Goal: Transaction & Acquisition: Purchase product/service

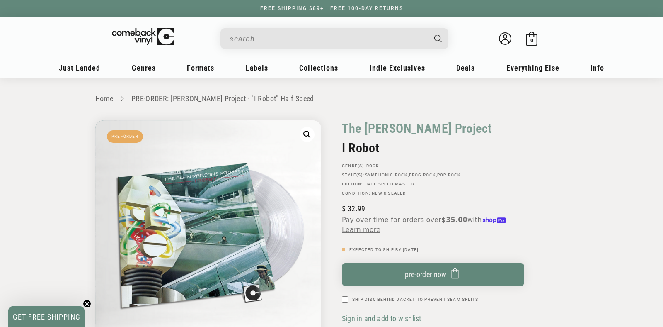
scroll to position [566, 0]
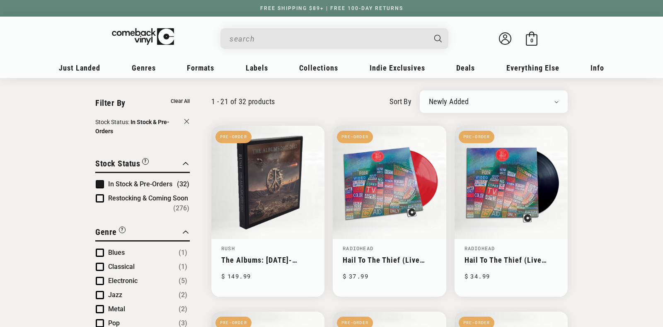
scroll to position [218, 0]
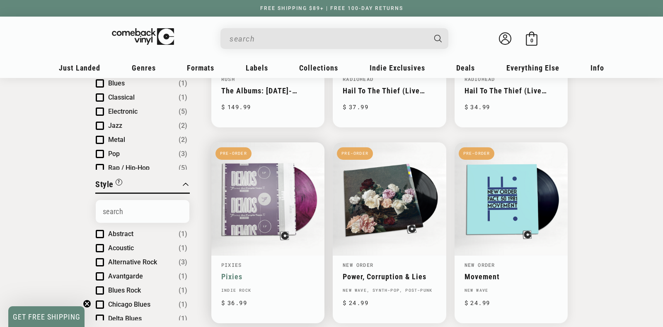
click at [250, 272] on link "Pixies" at bounding box center [267, 276] width 93 height 9
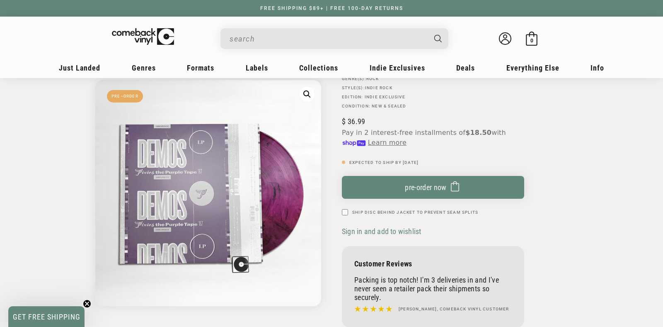
scroll to position [44, 0]
